Goal: Use online tool/utility: Utilize a website feature to perform a specific function

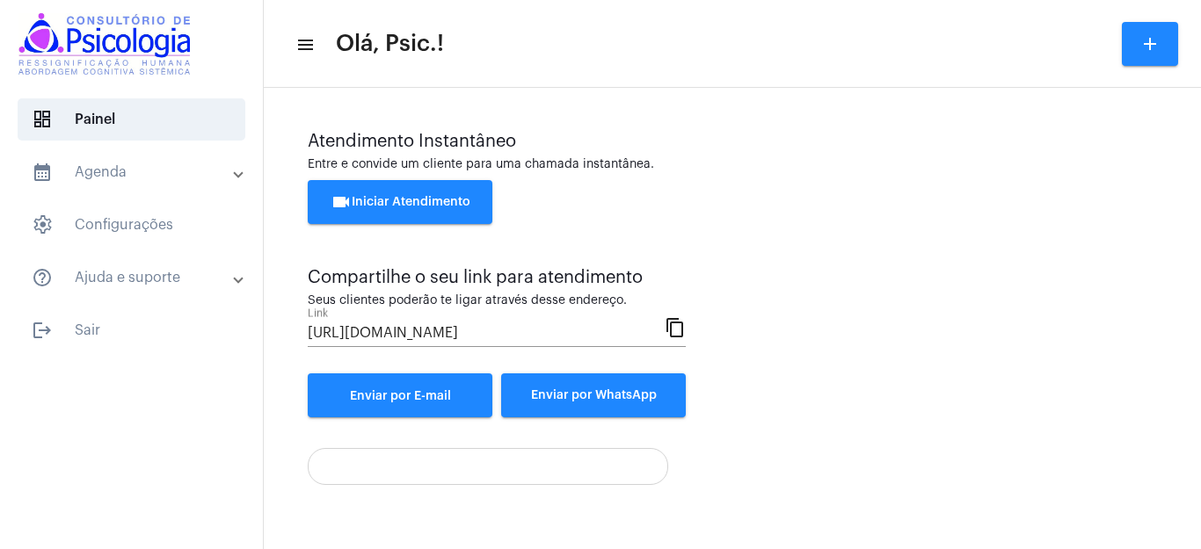
scroll to position [107, 0]
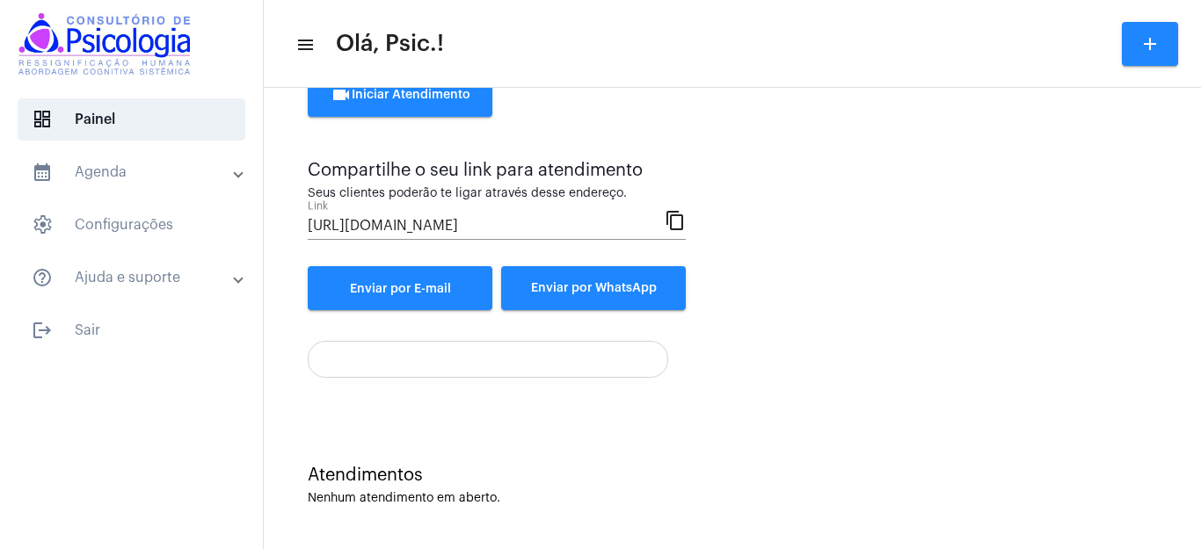
drag, startPoint x: 1177, startPoint y: 185, endPoint x: 1171, endPoint y: 279, distance: 94.3
click at [1171, 279] on div "Atendimento Instantâneo Entre e convide um cliente para uma chamada instantânea…" at bounding box center [732, 265] width 937 height 569
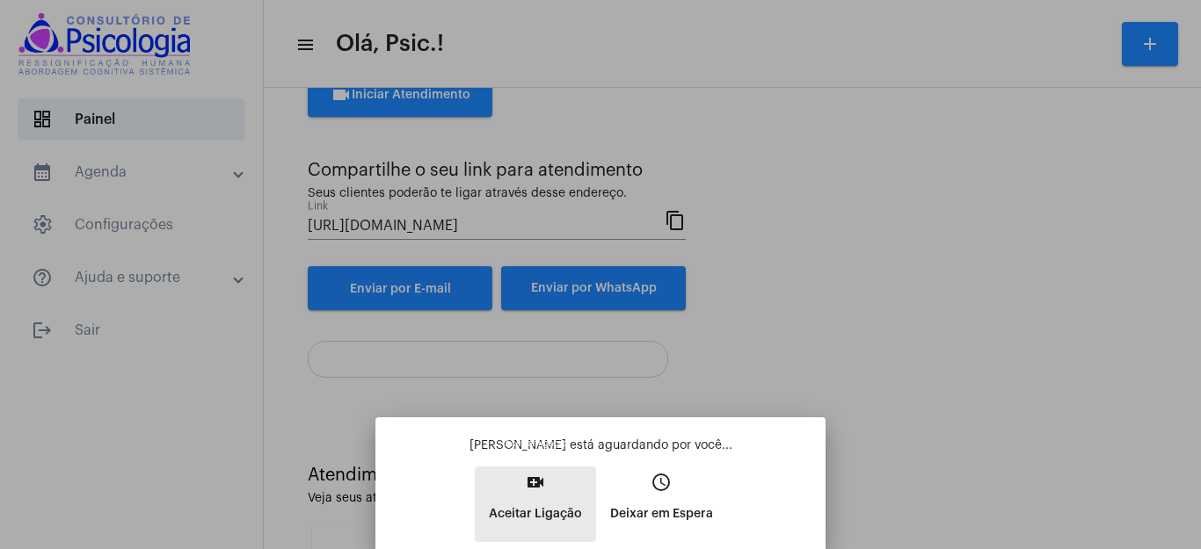
click at [531, 484] on mat-icon "video_call" at bounding box center [535, 482] width 21 height 21
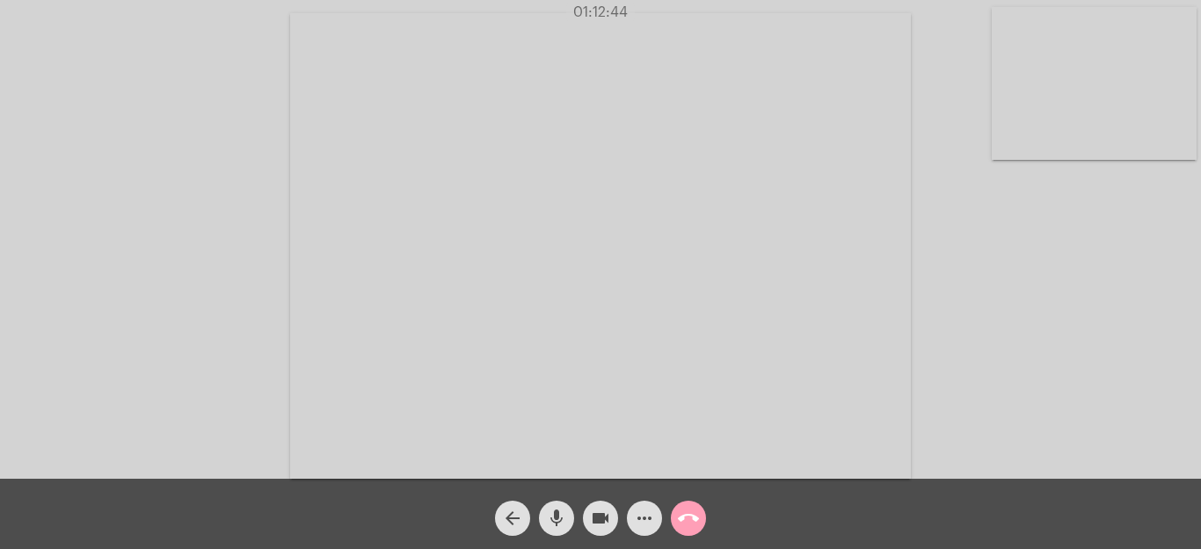
click at [691, 516] on mat-icon "call_end" at bounding box center [688, 518] width 21 height 21
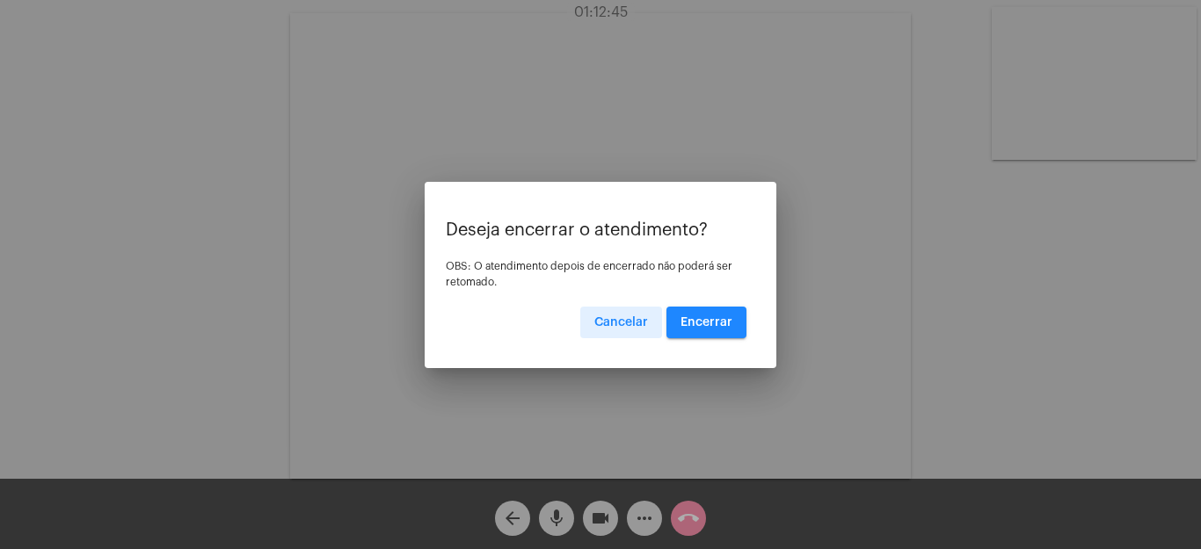
click at [719, 317] on span "Encerrar" at bounding box center [707, 323] width 52 height 12
